Goal: Task Accomplishment & Management: Use online tool/utility

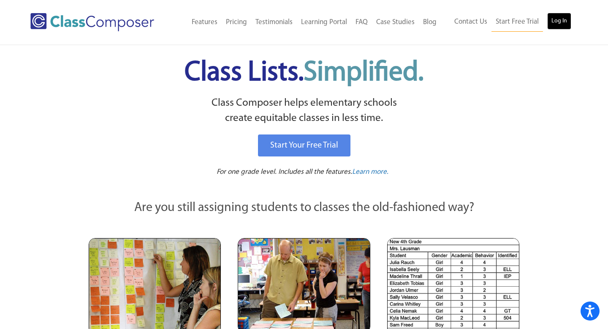
click at [559, 20] on link "Log In" at bounding box center [559, 21] width 24 height 17
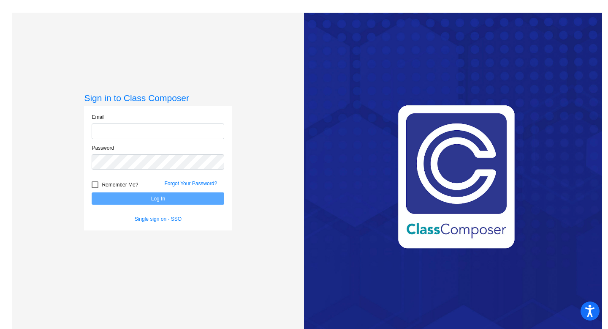
type input "[PERSON_NAME][EMAIL_ADDRESS][PERSON_NAME][DOMAIN_NAME]"
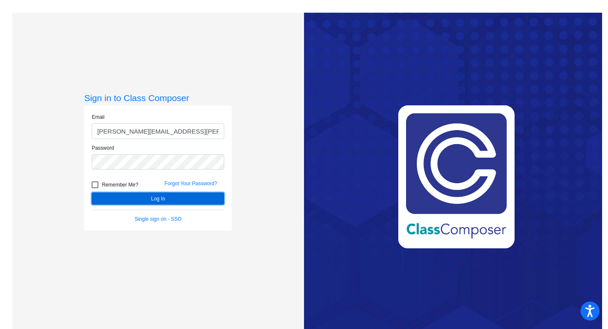
click at [143, 196] on button "Log In" at bounding box center [158, 198] width 133 height 12
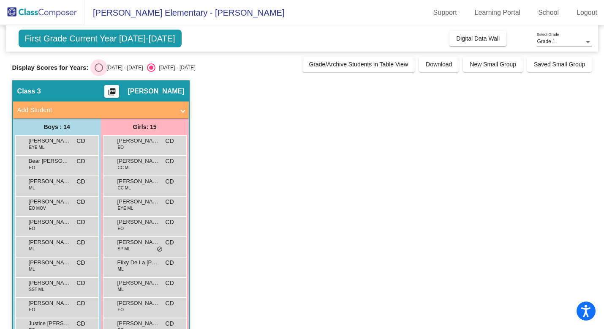
click at [99, 68] on div "Select an option" at bounding box center [99, 67] width 8 height 8
click at [99, 72] on input "[DATE] - [DATE]" at bounding box center [98, 72] width 0 height 0
radio input "true"
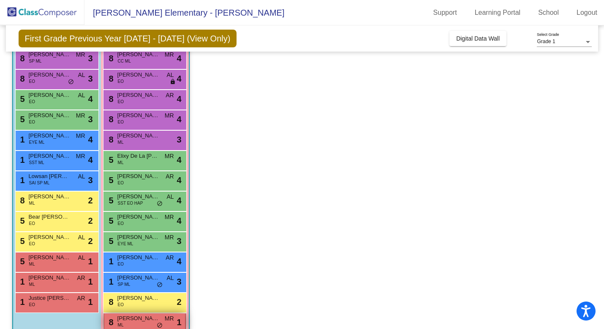
scroll to position [109, 0]
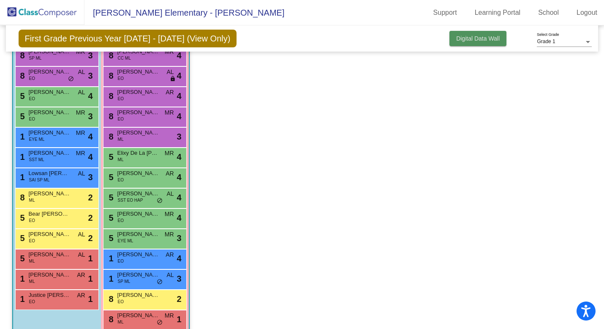
click at [481, 40] on span "Digital Data Wall" at bounding box center [477, 38] width 43 height 7
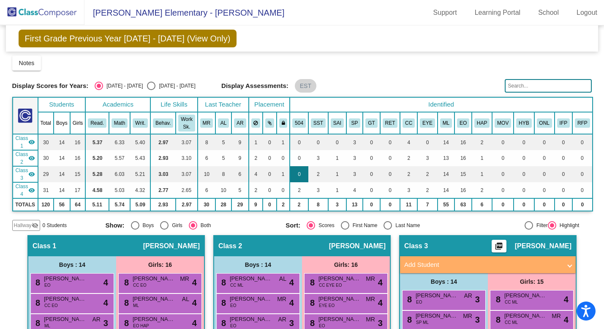
scroll to position [0, 0]
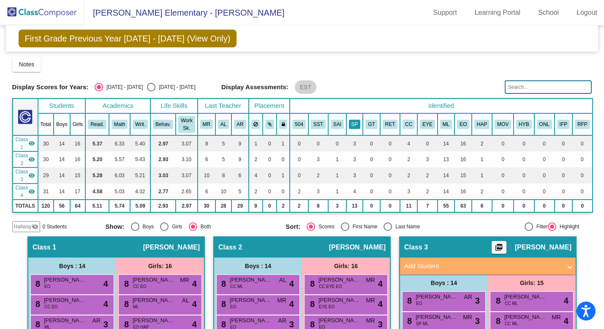
click at [354, 122] on button "SP" at bounding box center [355, 124] width 12 height 9
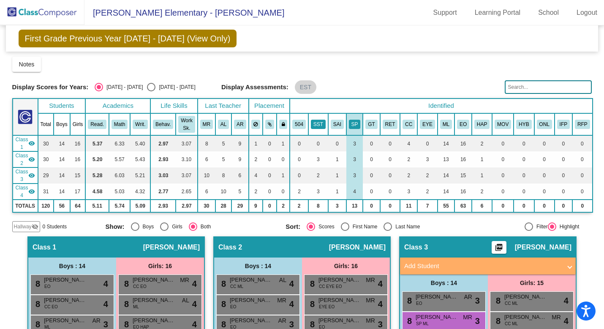
click at [314, 122] on button "SST" at bounding box center [318, 124] width 15 height 9
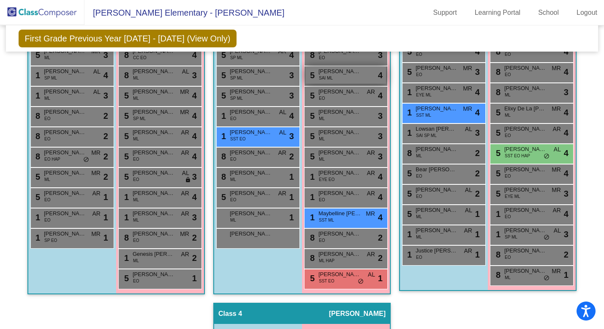
scroll to position [308, 0]
